Goal: Transaction & Acquisition: Purchase product/service

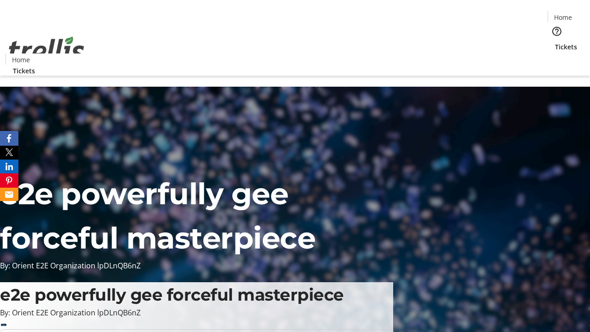
click at [555, 42] on span "Tickets" at bounding box center [566, 47] width 22 height 10
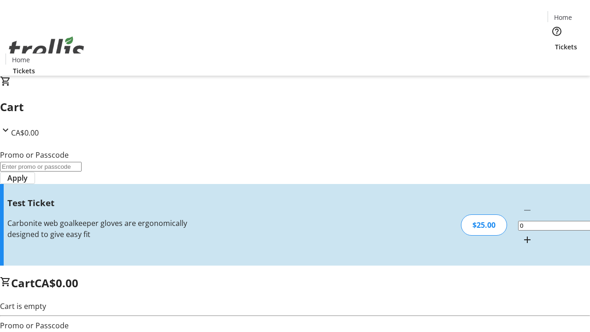
click at [522, 234] on mat-icon "Increment by one" at bounding box center [527, 239] width 11 height 11
type input "1"
